Goal: Information Seeking & Learning: Learn about a topic

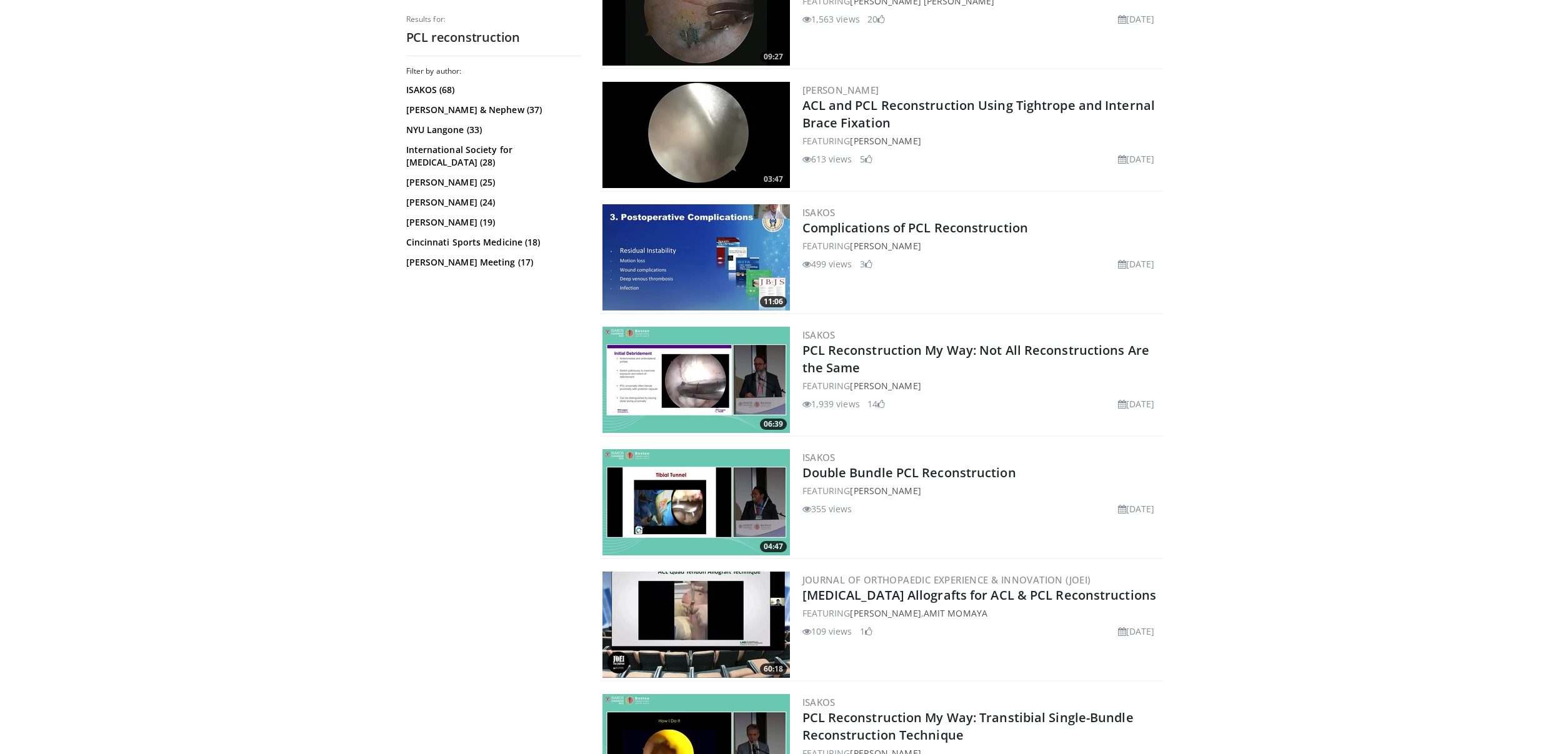
scroll to position [1059, 0]
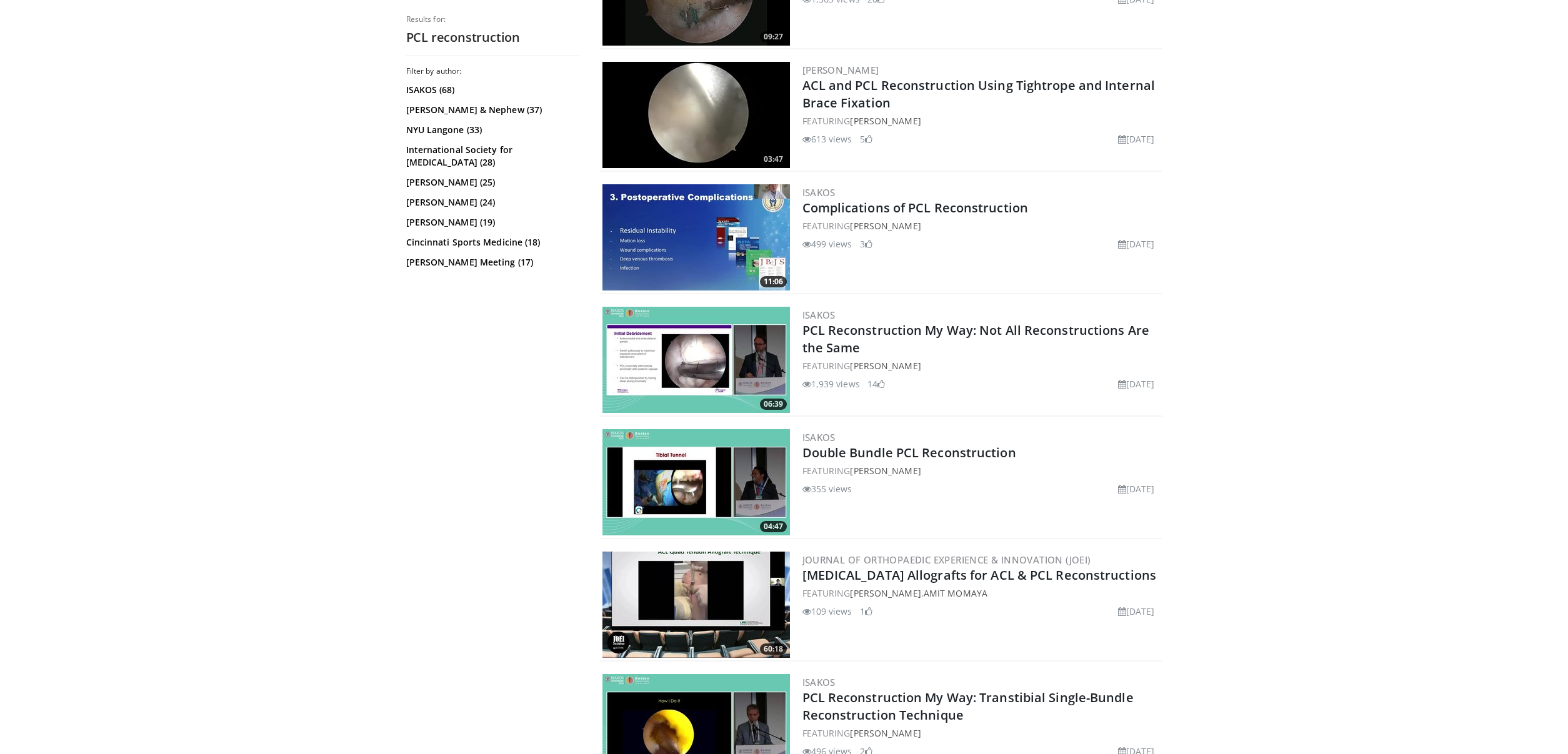
click at [686, 362] on img at bounding box center [696, 360] width 188 height 106
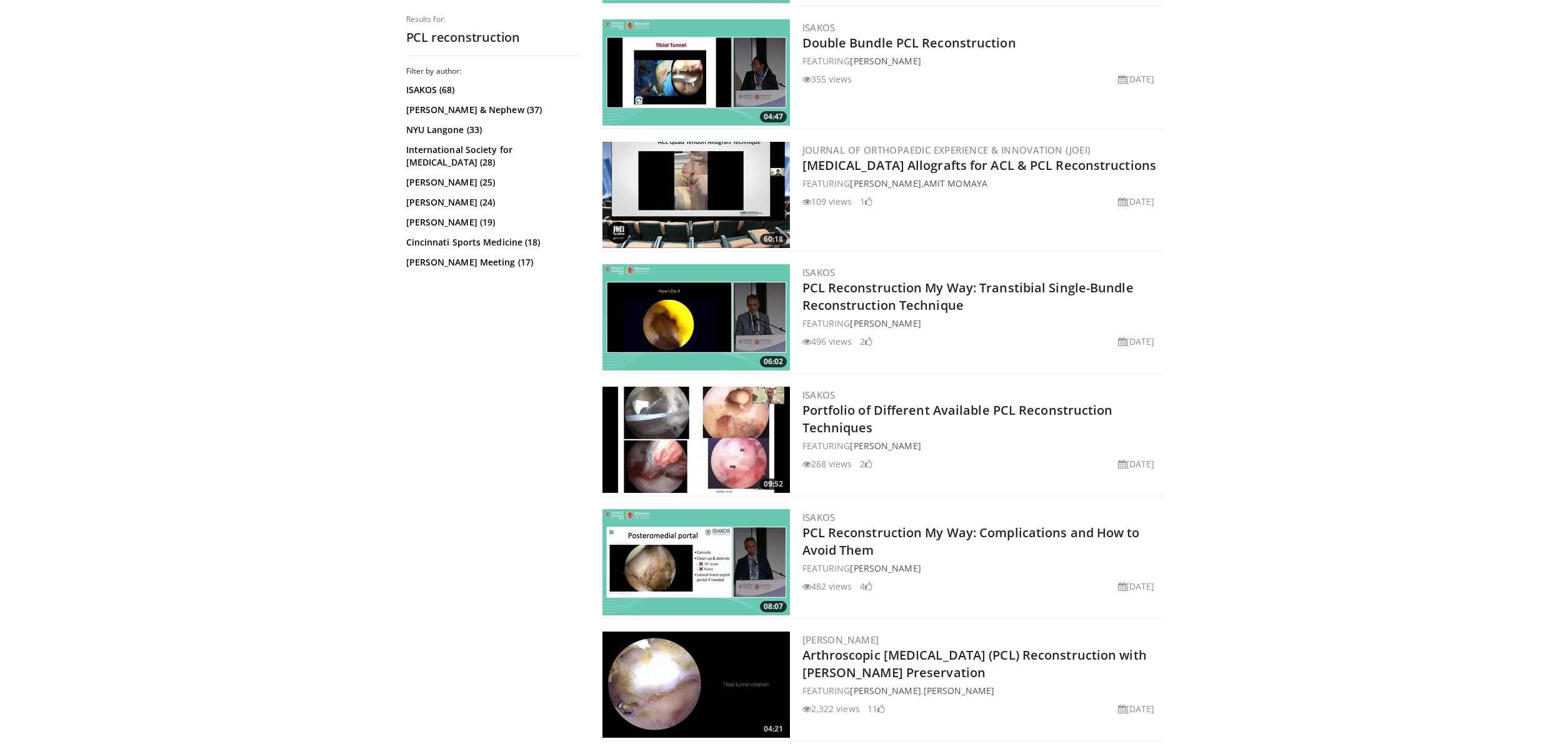
scroll to position [1471, 0]
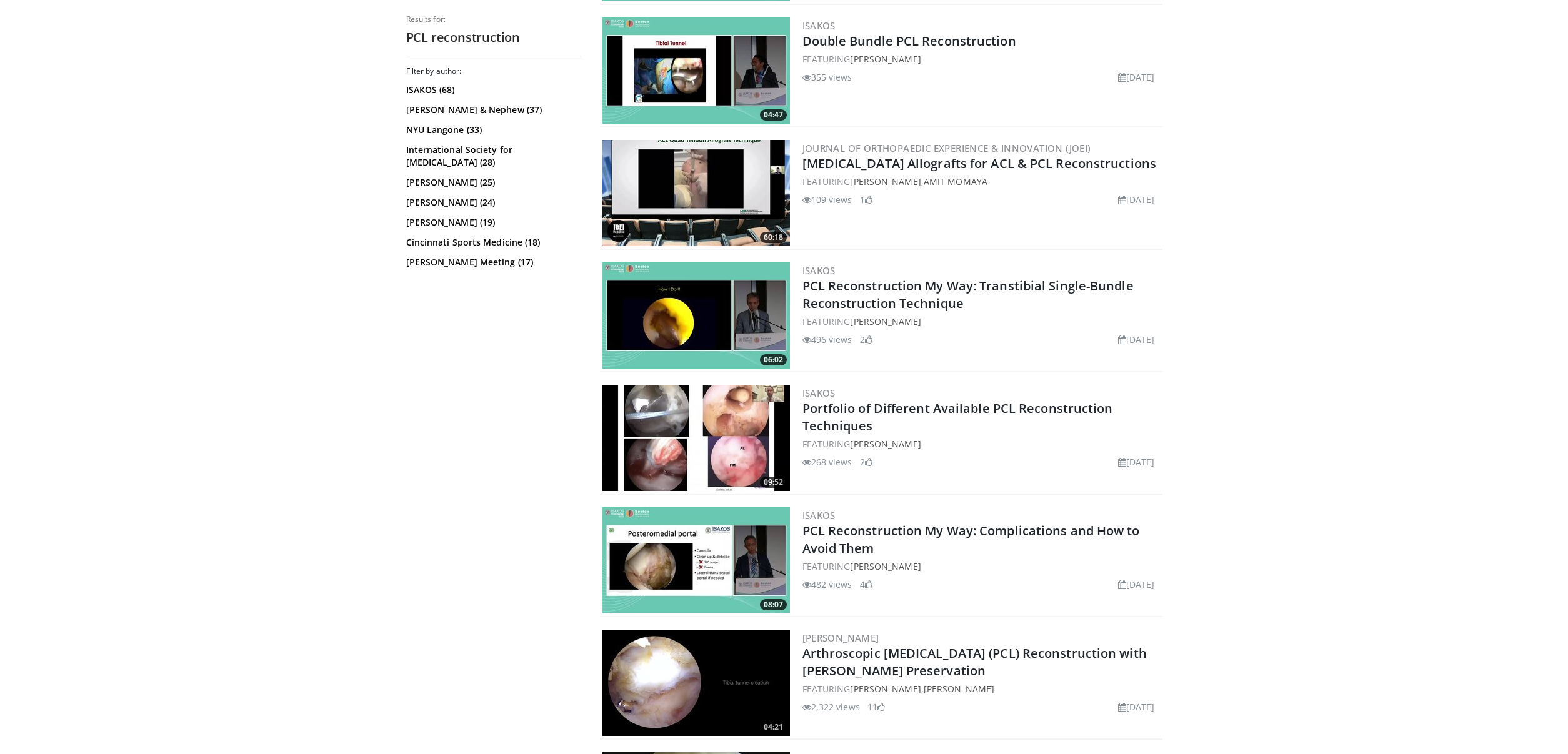
click at [667, 329] on img at bounding box center [696, 316] width 188 height 106
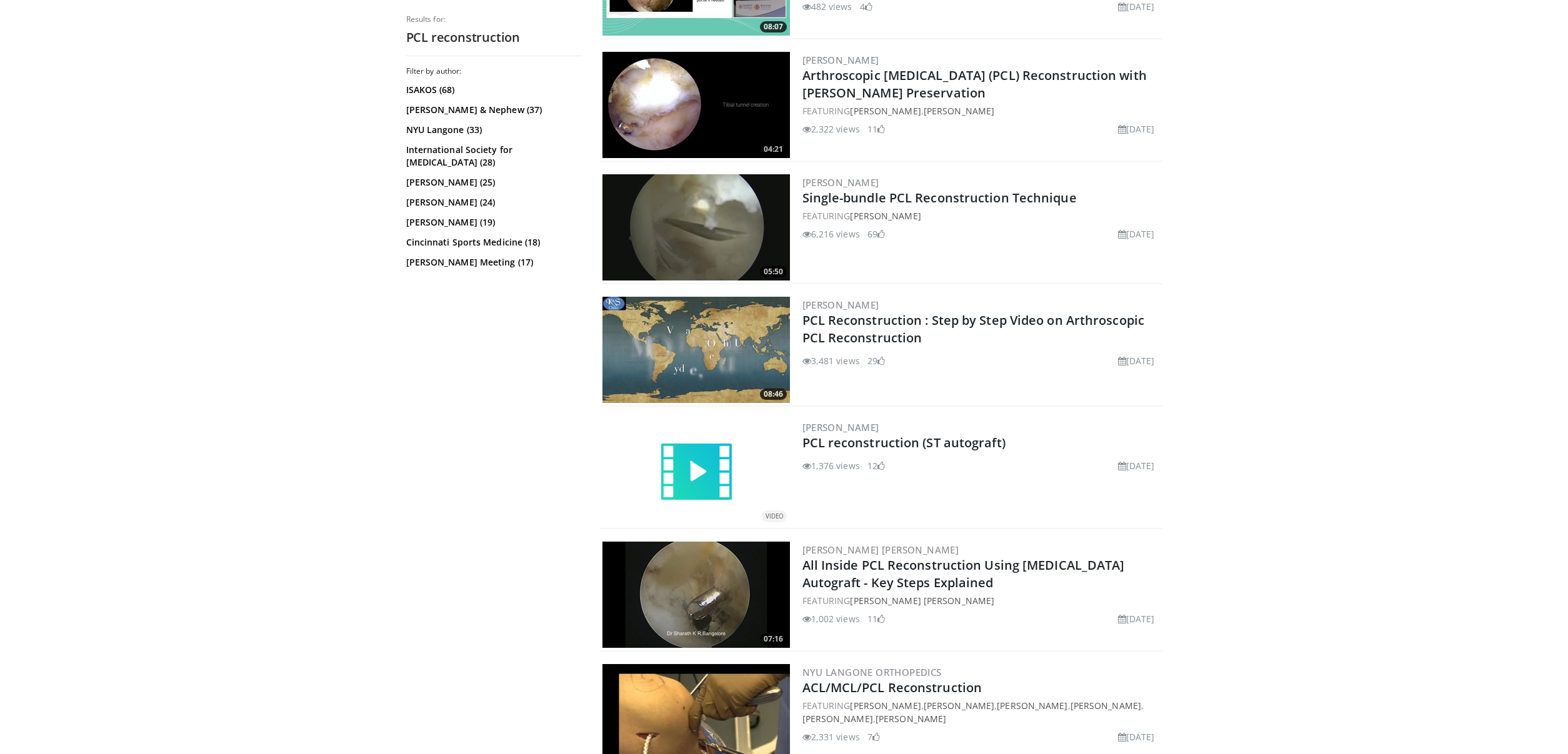
scroll to position [2036, 0]
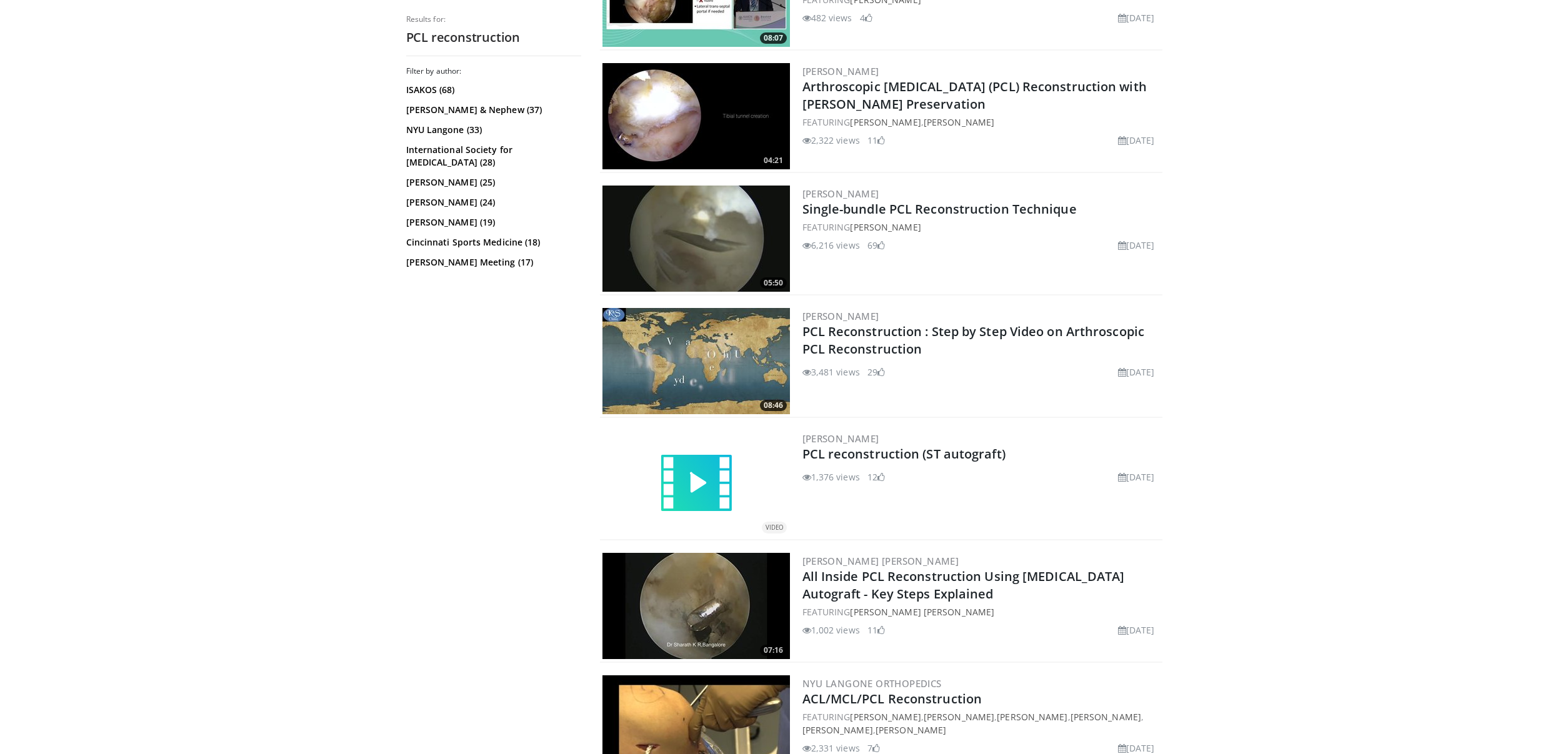
click at [715, 234] on img at bounding box center [696, 239] width 188 height 106
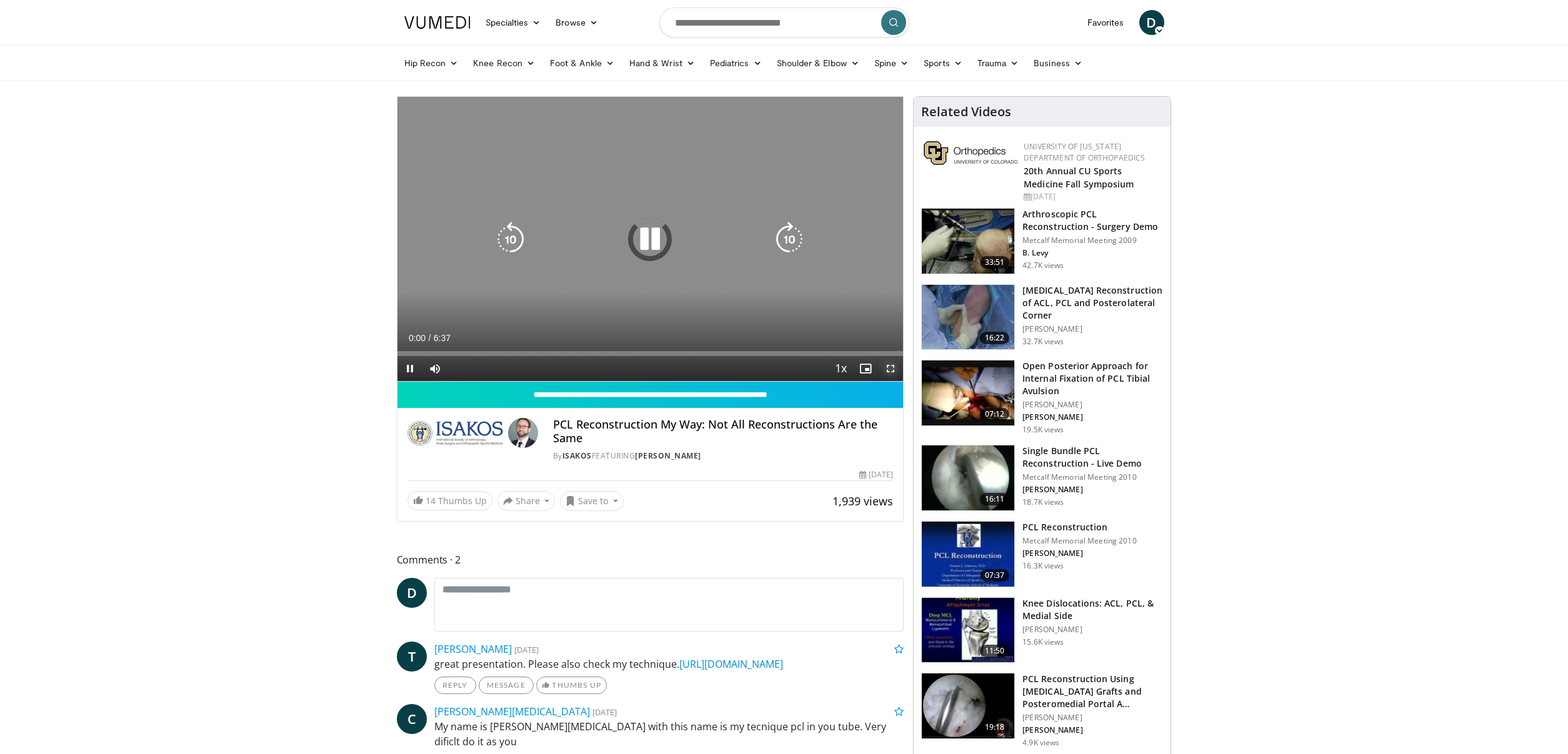
click at [890, 367] on span "Video Player" at bounding box center [890, 368] width 25 height 25
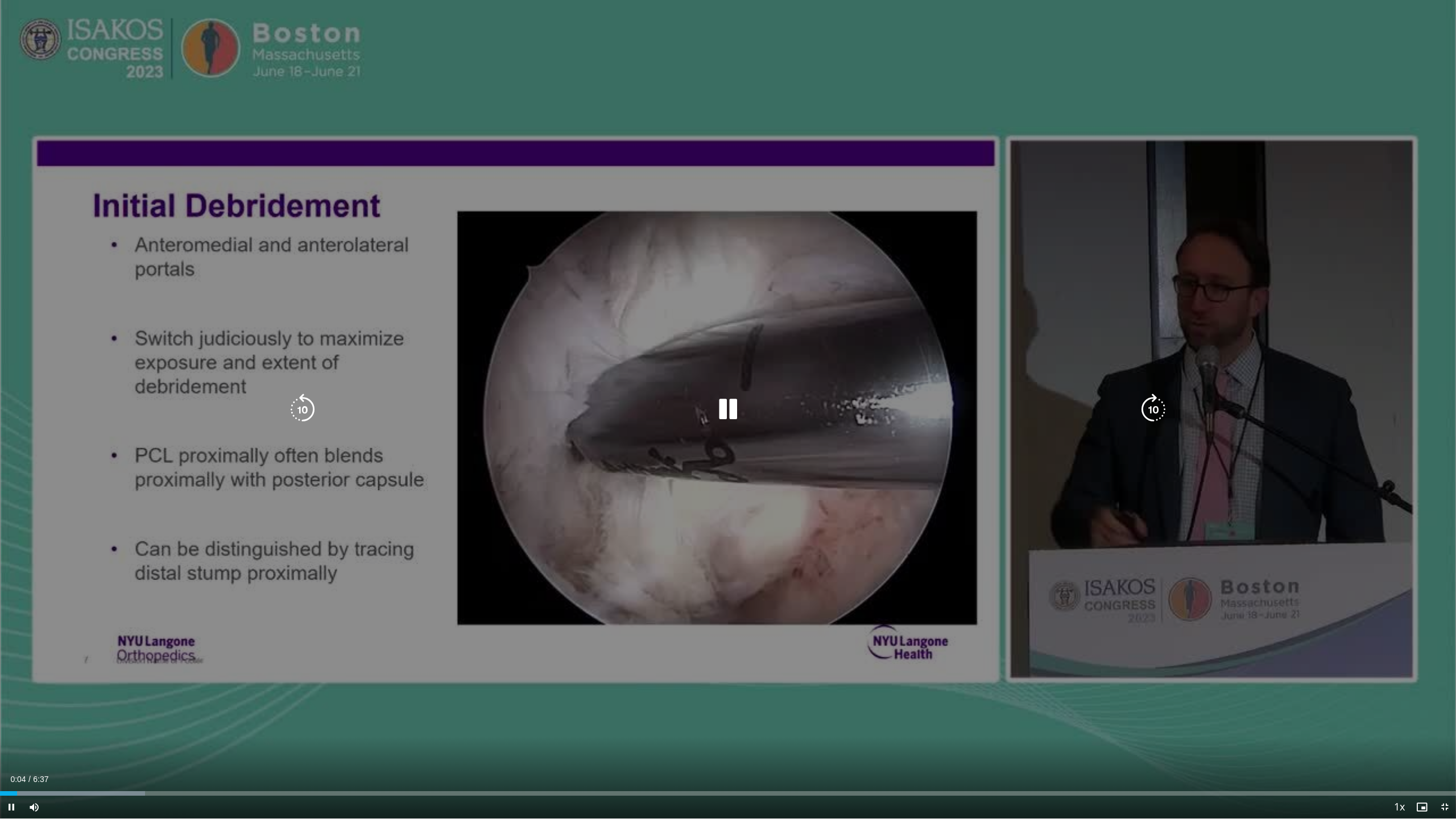
click at [305, 633] on div "10 seconds Tap to unmute" at bounding box center [728, 409] width 1456 height 818
click at [305, 631] on div "10 seconds Tap to unmute" at bounding box center [728, 409] width 1456 height 818
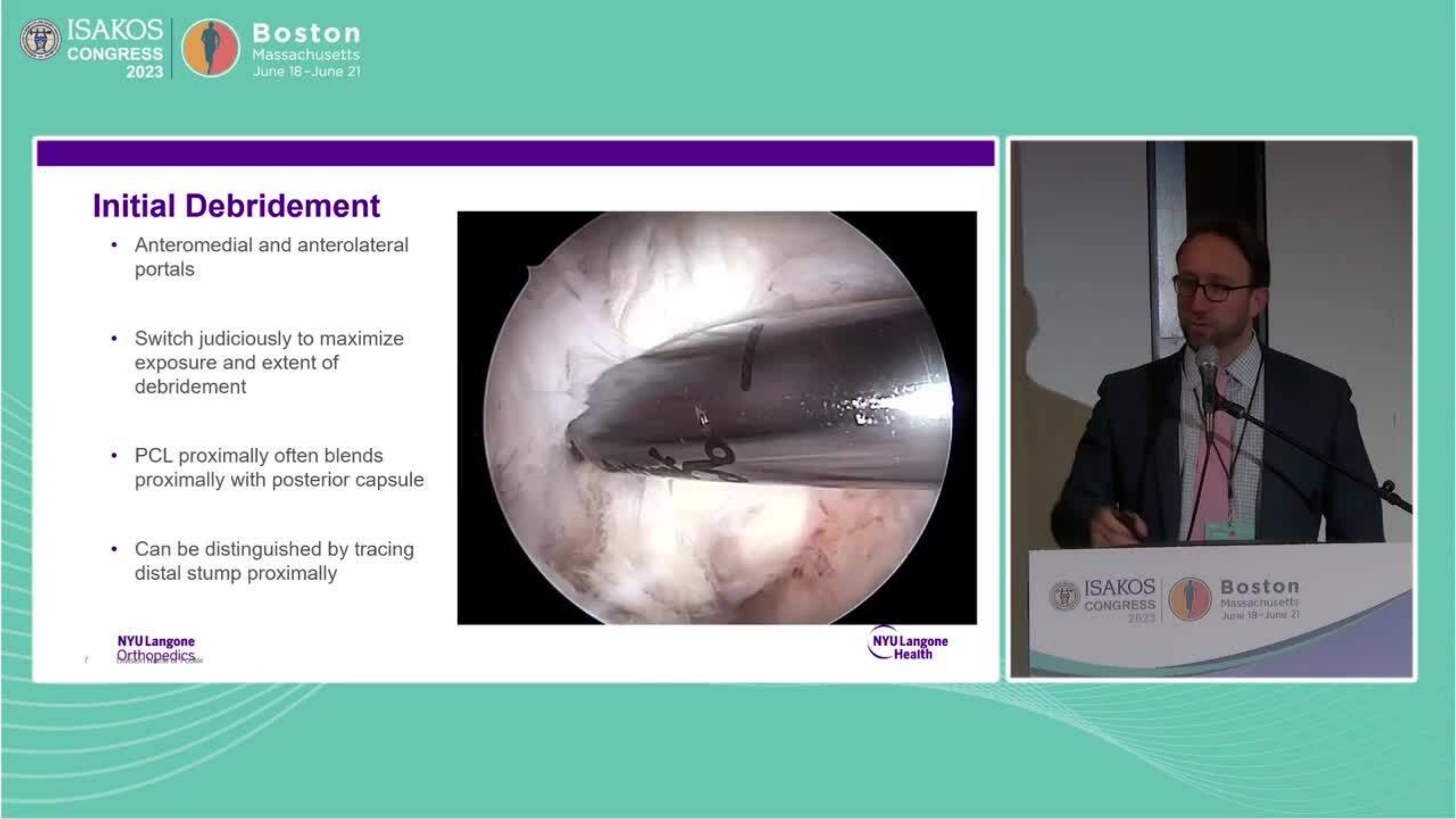
click at [284, 643] on div "10 seconds Tap to unmute" at bounding box center [728, 409] width 1456 height 818
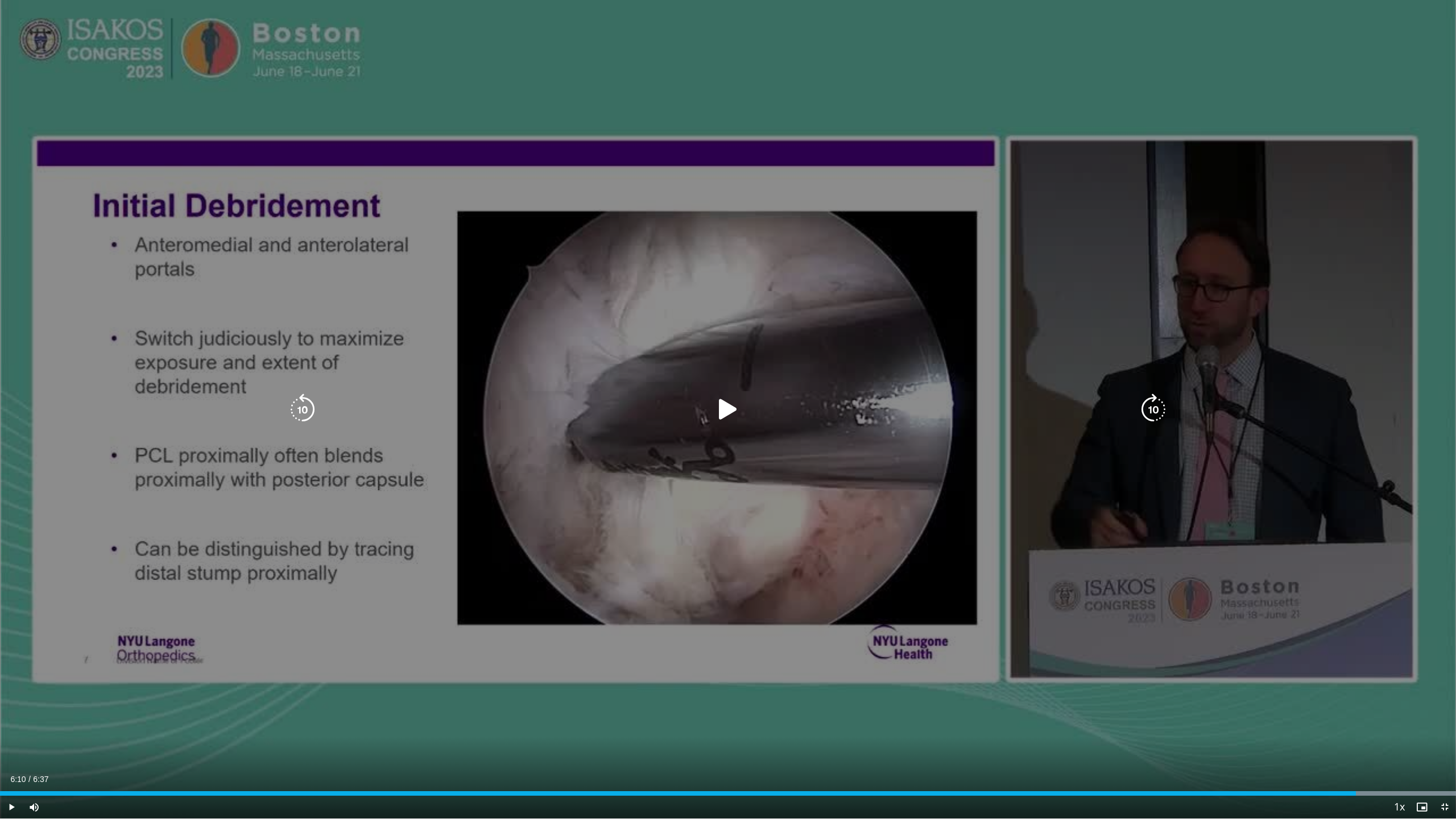
drag, startPoint x: 287, startPoint y: 634, endPoint x: 274, endPoint y: 635, distance: 13.0
click at [281, 634] on div "10 seconds Tap to unmute" at bounding box center [728, 409] width 1456 height 818
click at [274, 635] on div "10 seconds Tap to unmute" at bounding box center [728, 409] width 1456 height 818
click at [729, 409] on icon "Video Player" at bounding box center [728, 409] width 32 height 32
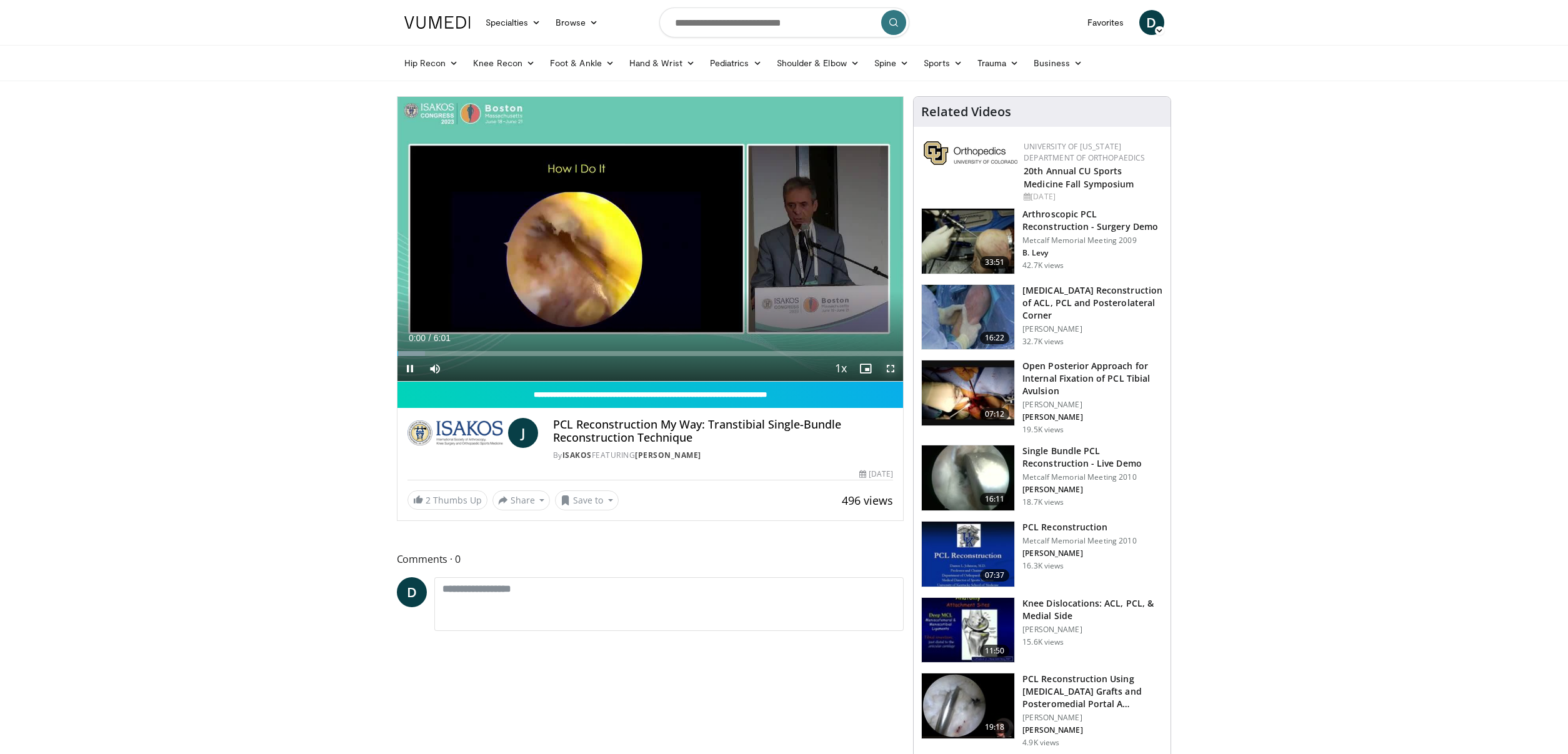
click at [889, 366] on span "Video Player" at bounding box center [890, 368] width 25 height 25
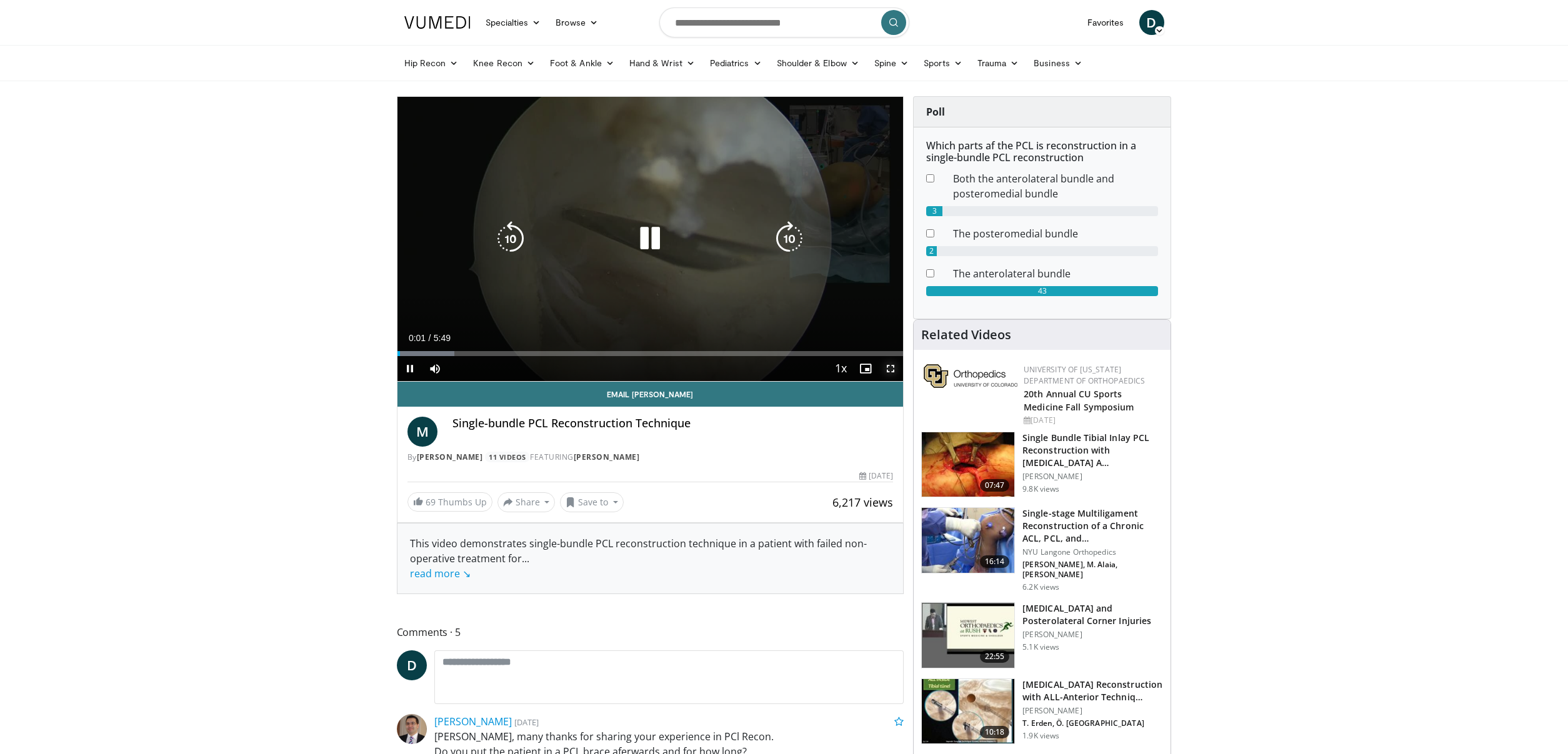
click at [890, 369] on span "Video Player" at bounding box center [890, 368] width 25 height 25
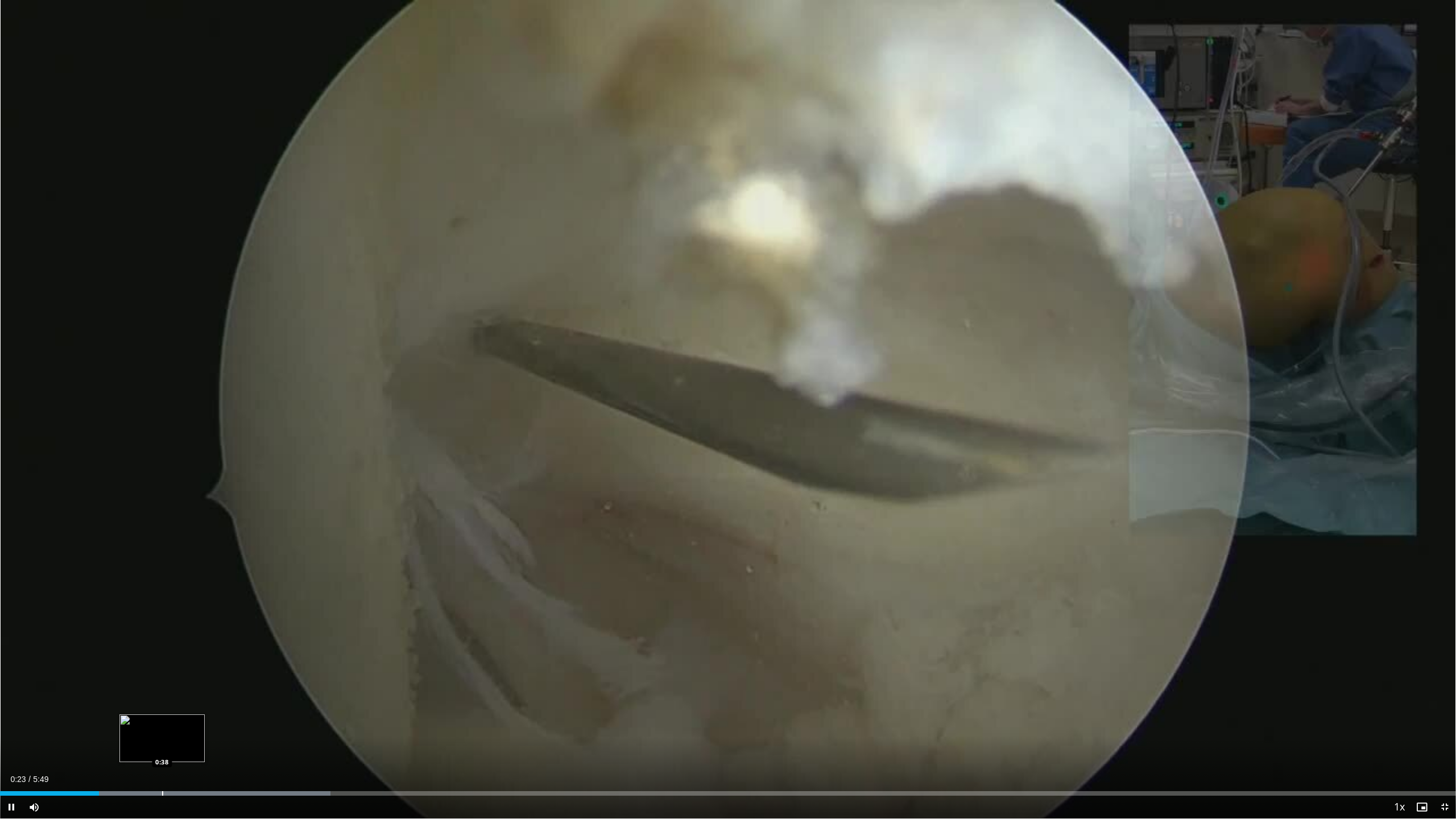
click at [161, 686] on div "Loaded : 22.68% 0:23 0:38" at bounding box center [728, 790] width 1456 height 11
